Goal: Find specific page/section

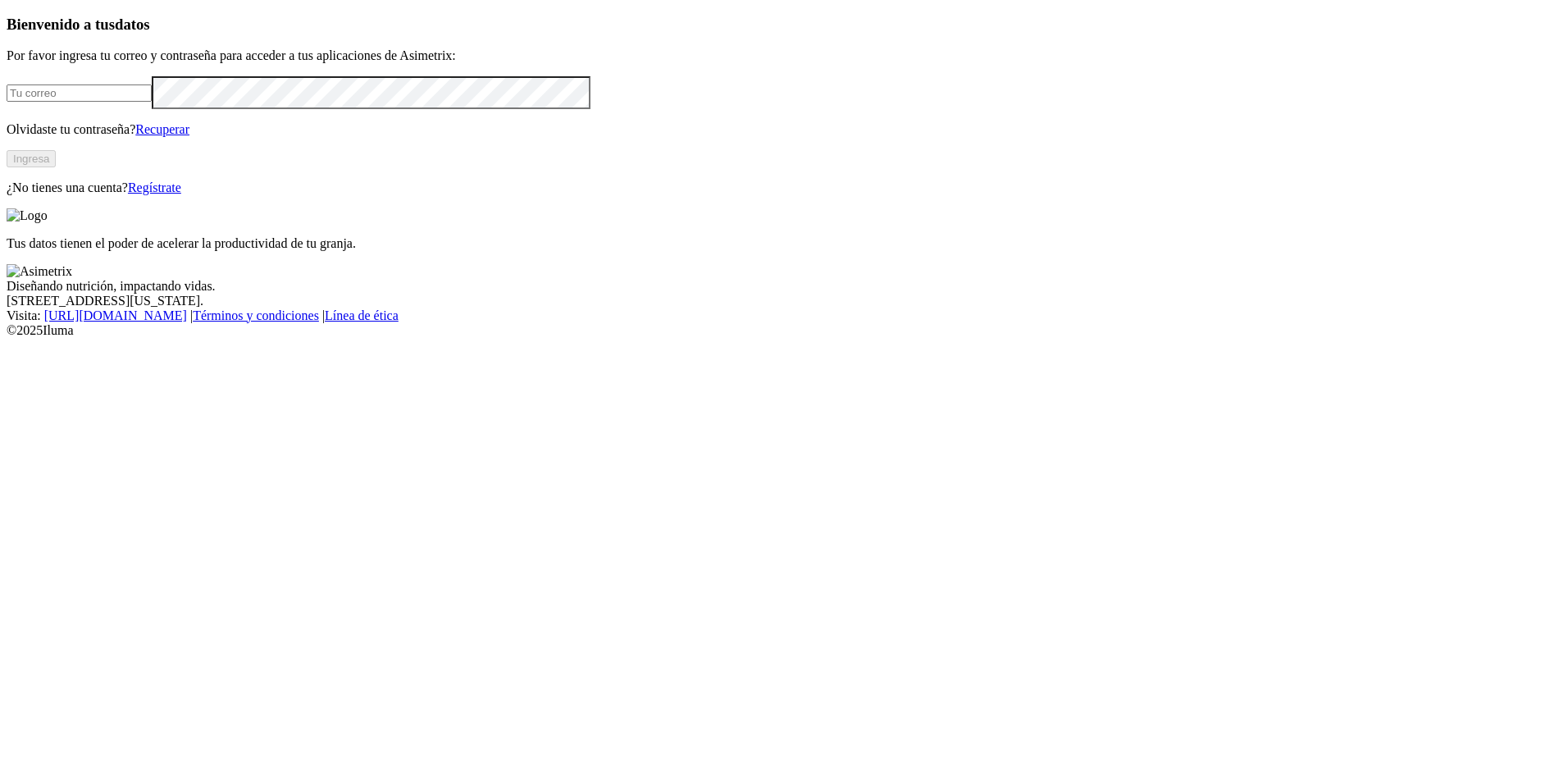
type input "[EMAIL_ADDRESS][DOMAIN_NAME]"
click at [56, 167] on button "Ingresa" at bounding box center [31, 159] width 49 height 17
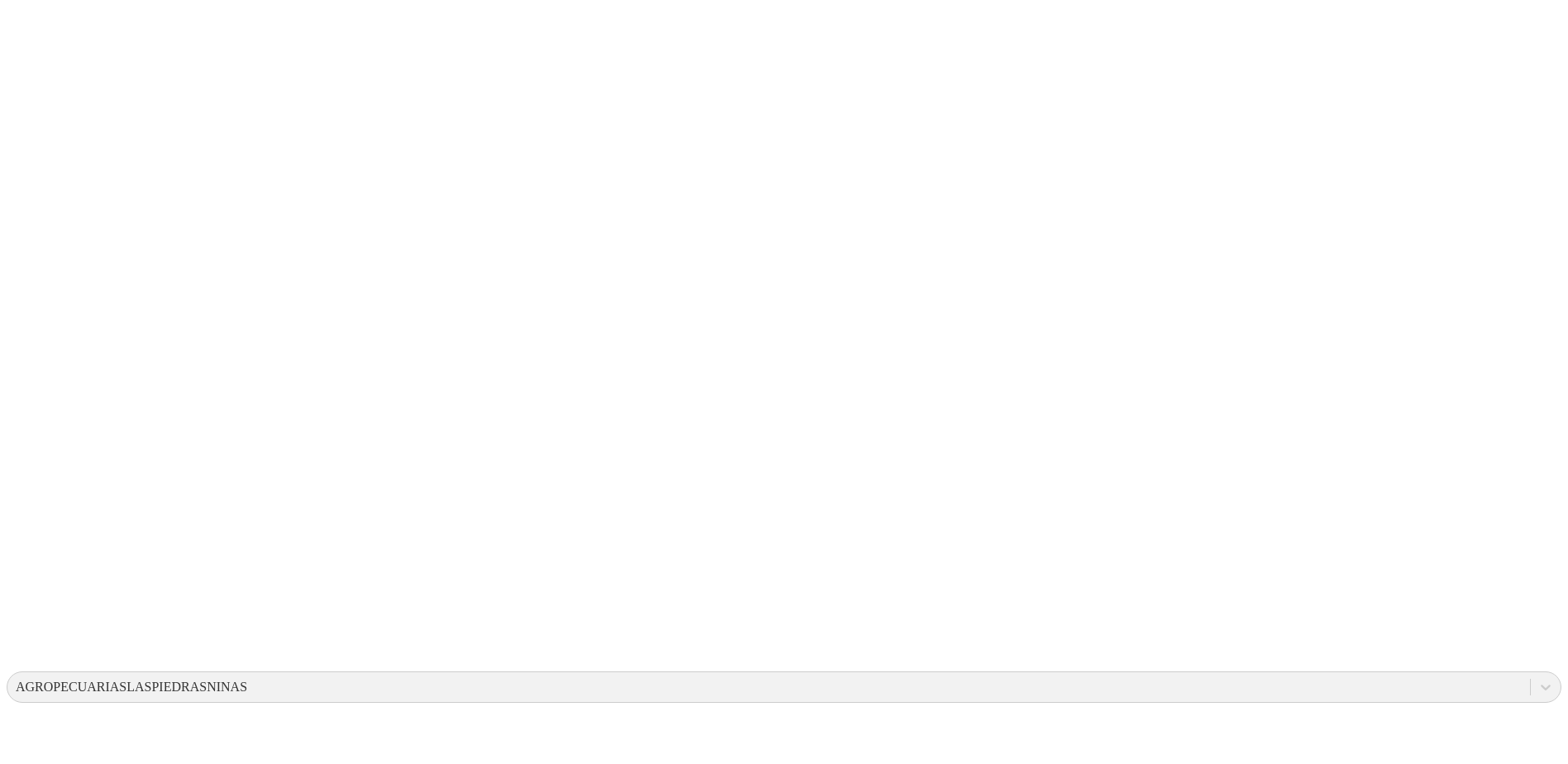
drag, startPoint x: 935, startPoint y: 237, endPoint x: 998, endPoint y: 297, distance: 87.0
